Goal: Navigation & Orientation: Understand site structure

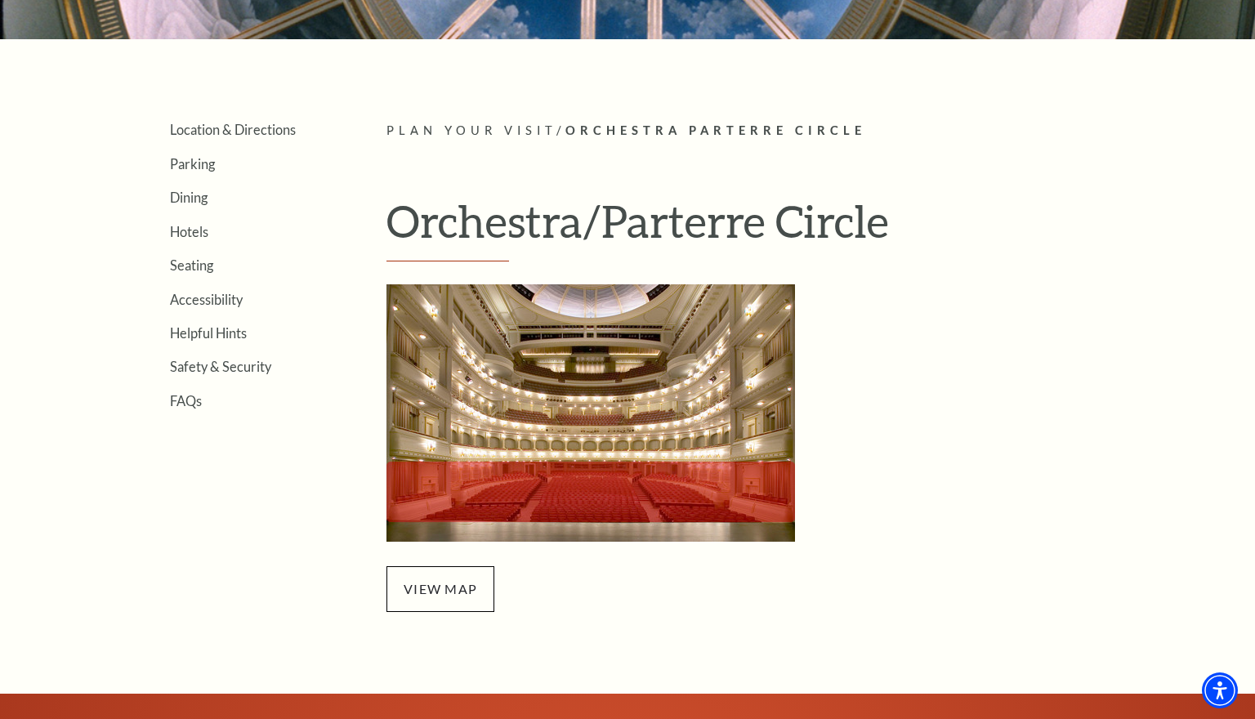
scroll to position [342, 0]
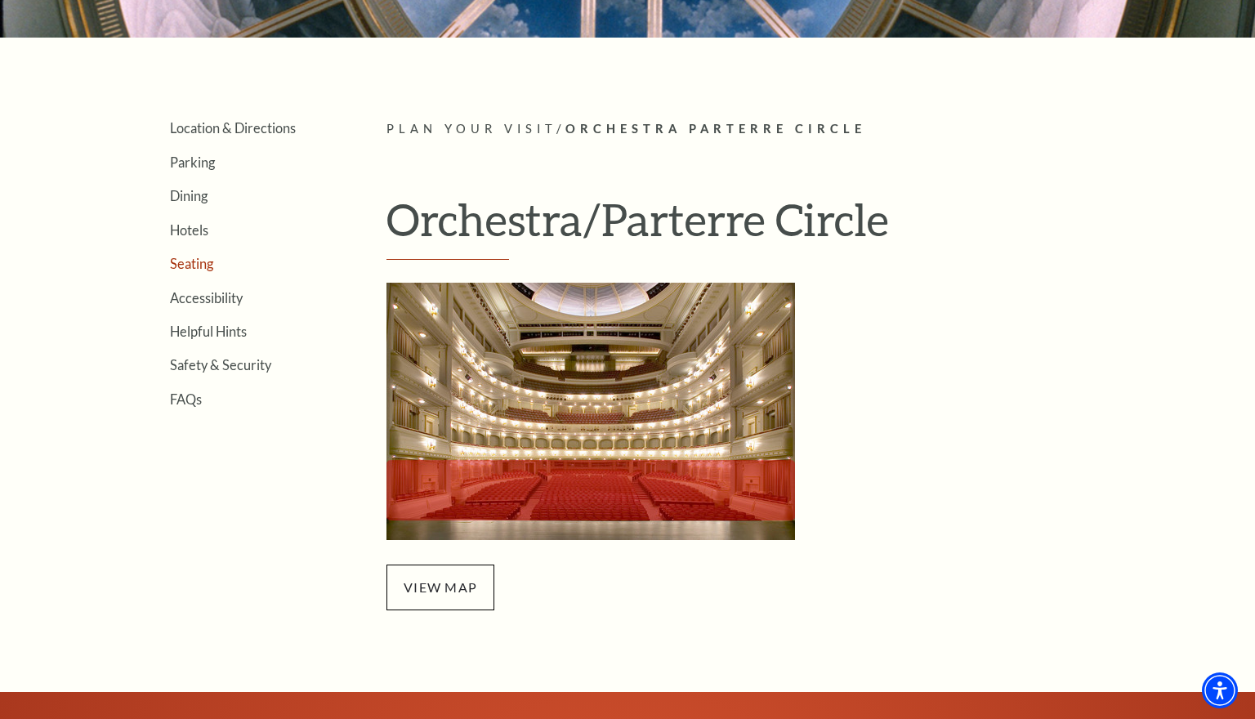
click at [211, 264] on link "Seating" at bounding box center [191, 264] width 43 height 16
click at [446, 590] on span "view map" at bounding box center [440, 588] width 108 height 46
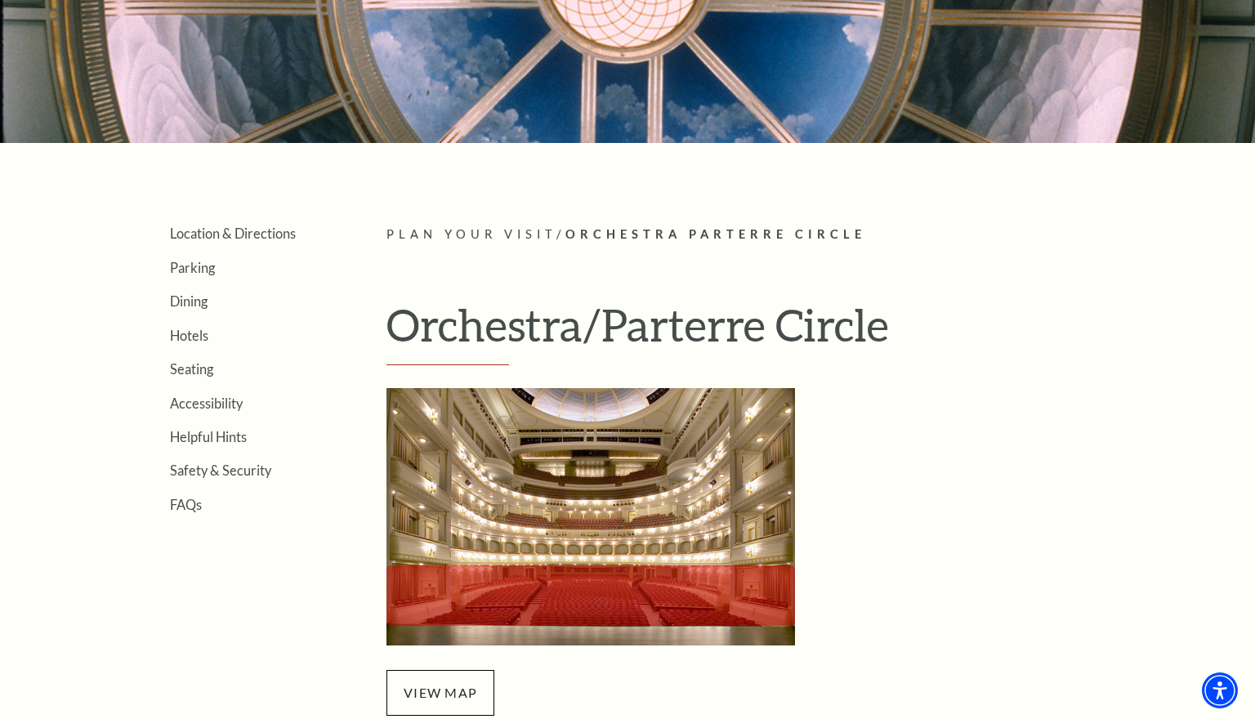
scroll to position [234, 0]
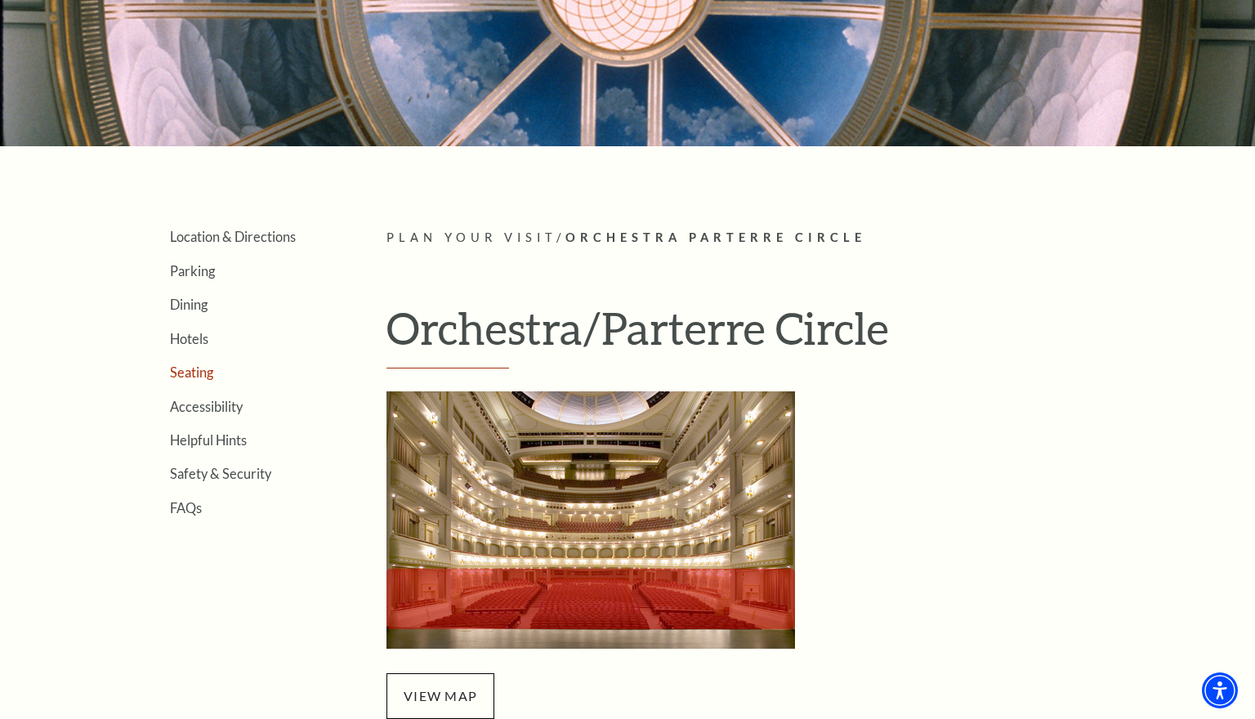
click at [201, 372] on link "Seating" at bounding box center [191, 372] width 43 height 16
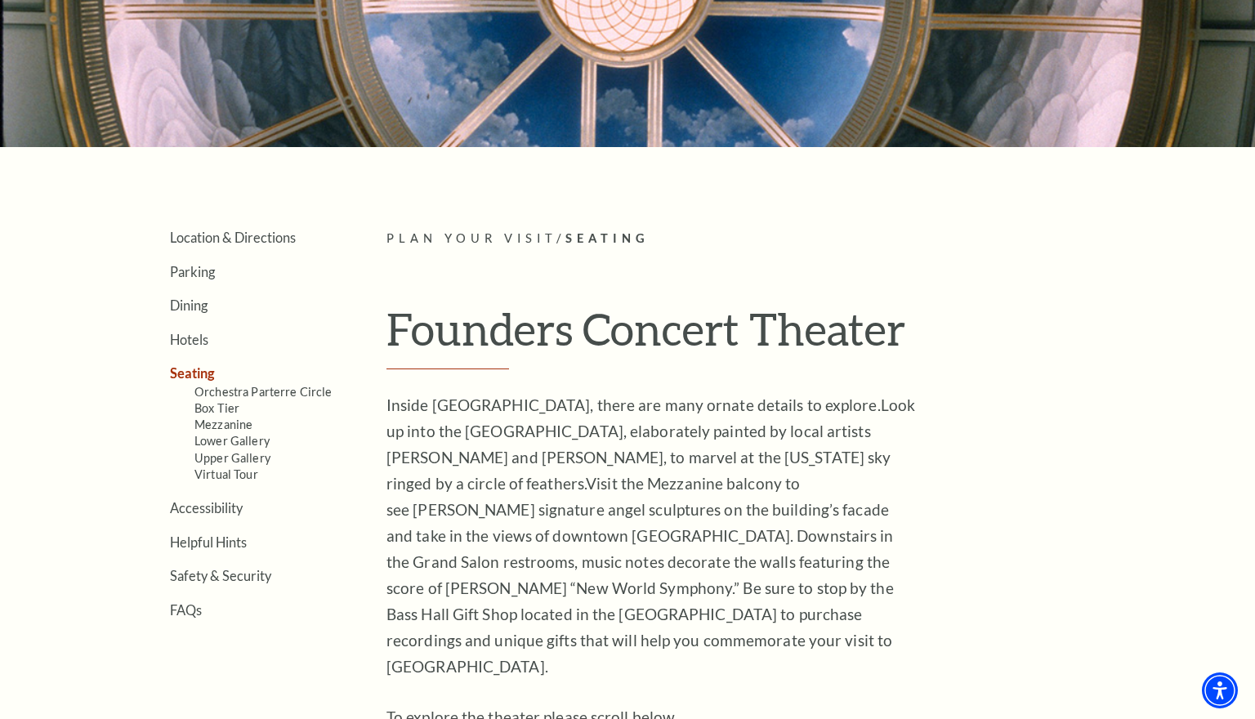
scroll to position [185, 0]
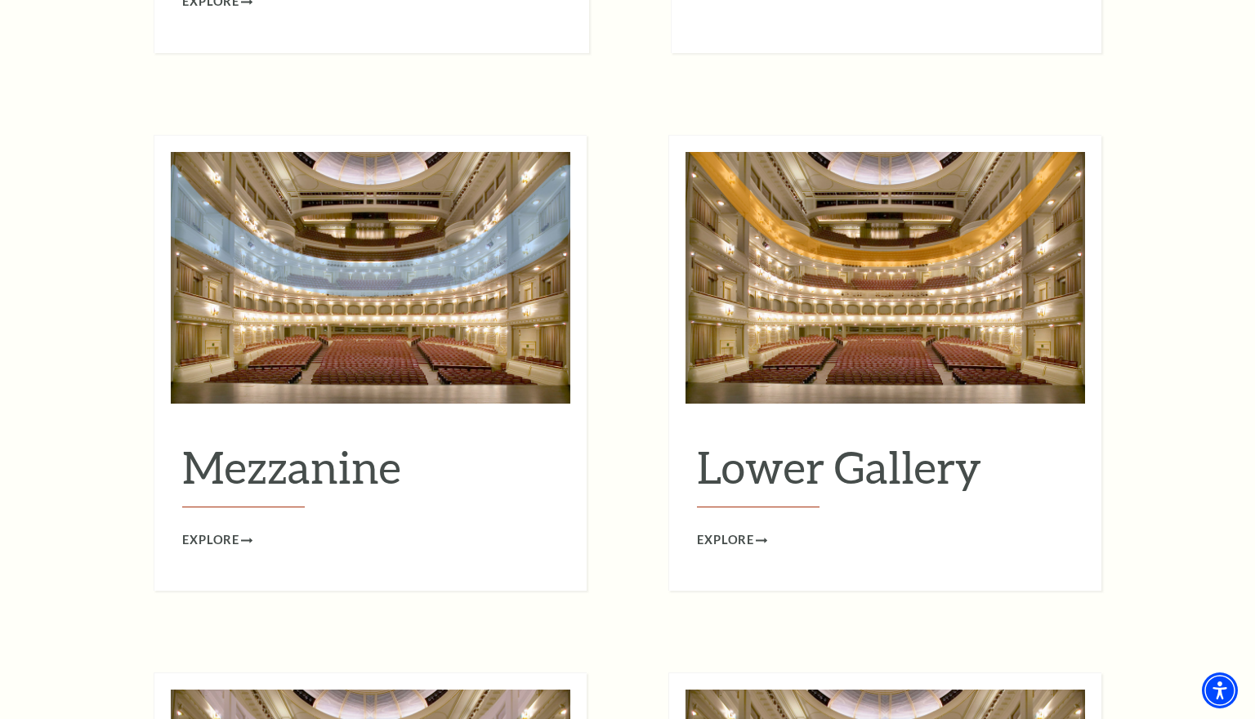
scroll to position [2015, 0]
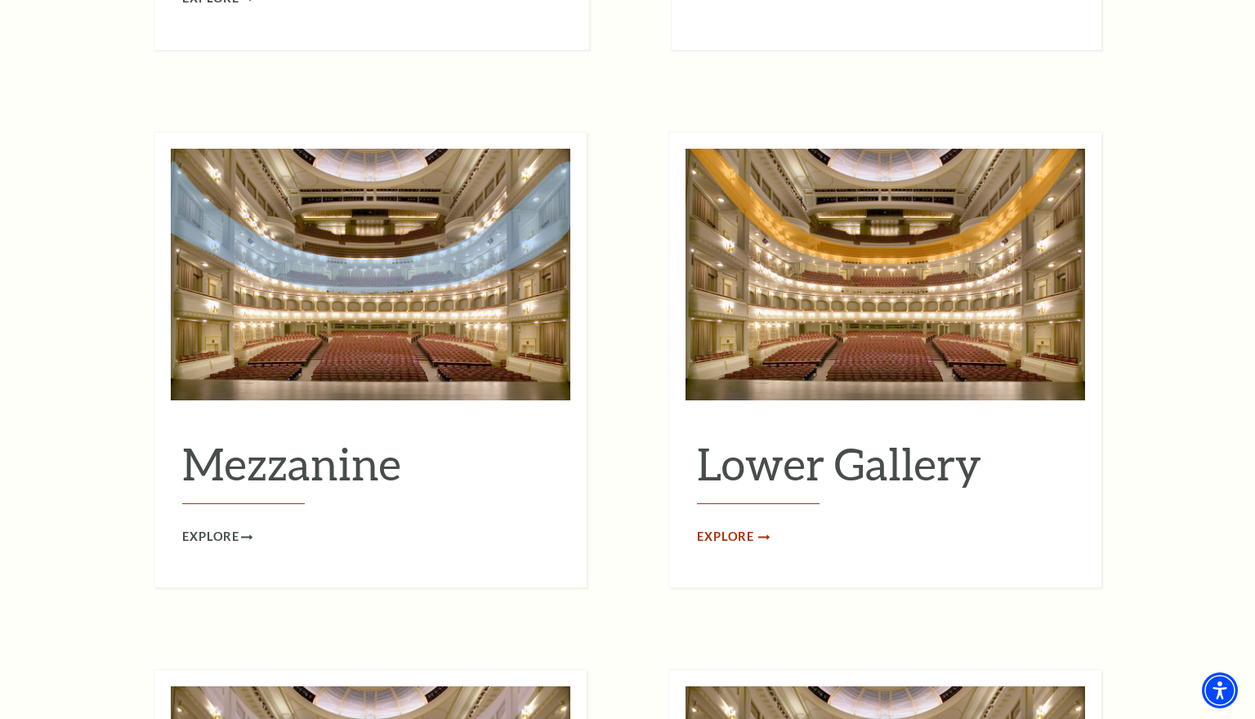
click at [722, 527] on span "Explore" at bounding box center [725, 537] width 57 height 20
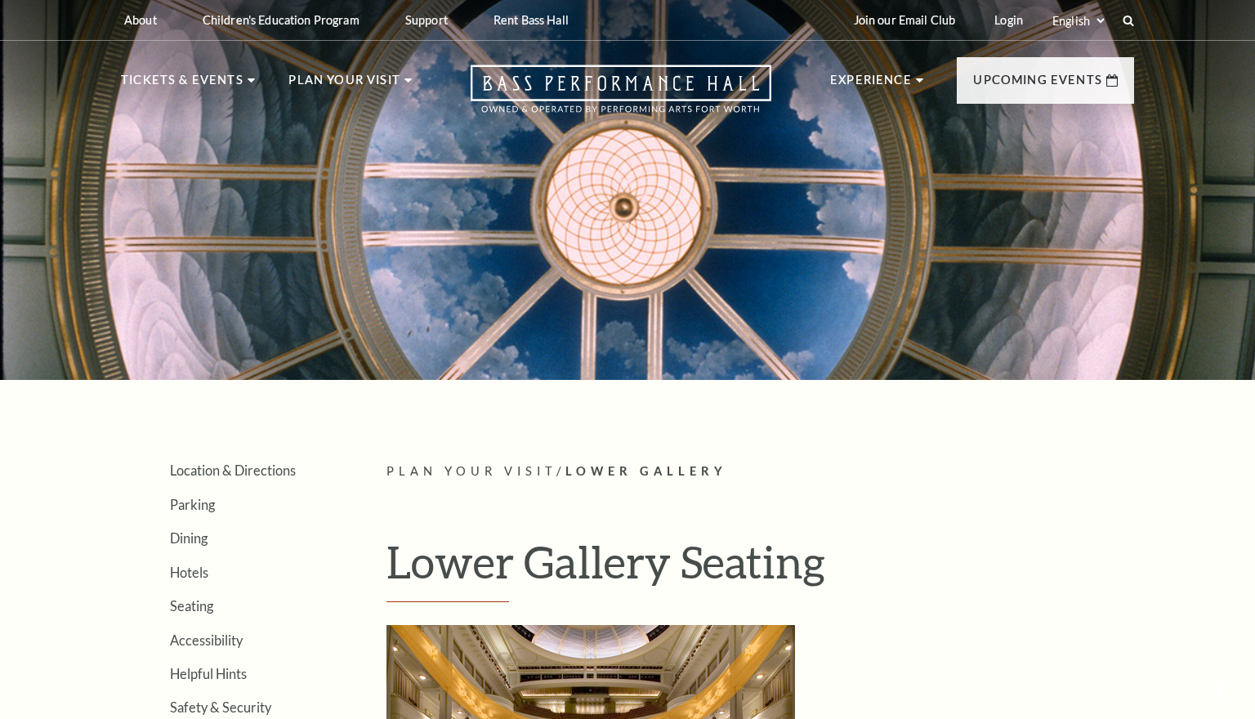
click at [730, 494] on article "Plan Your Visit / Lower Gallery Lower Gallery Seating view map" at bounding box center [760, 707] width 748 height 491
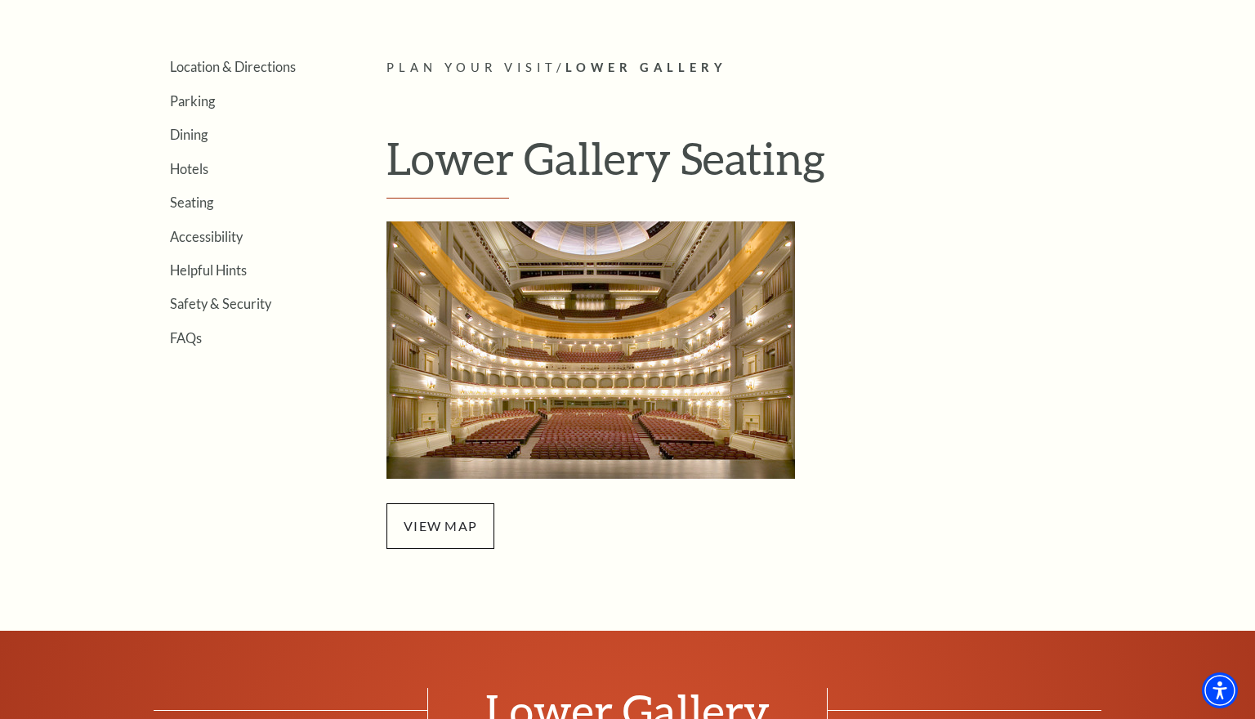
scroll to position [404, 0]
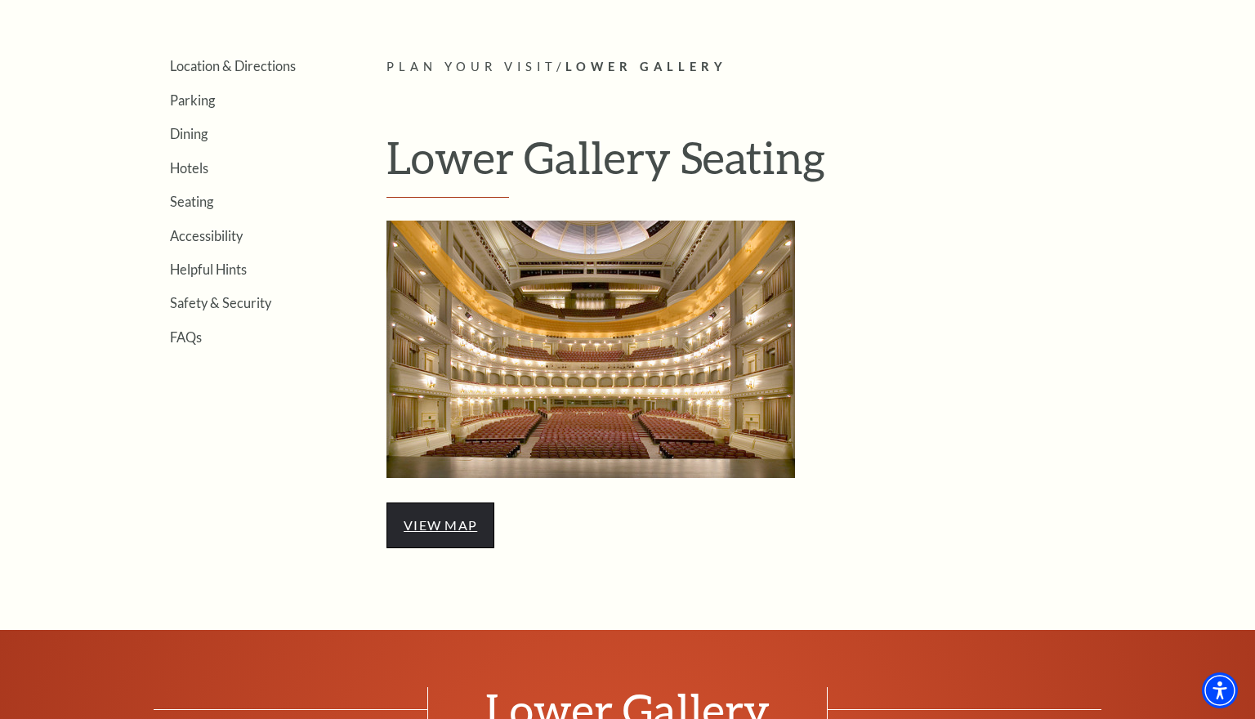
click at [463, 520] on link "view map" at bounding box center [441, 525] width 74 height 16
